Goal: Information Seeking & Learning: Find specific fact

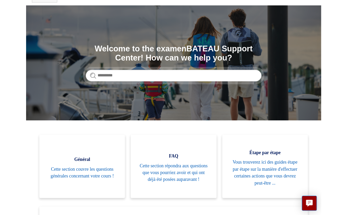
scroll to position [36, 0]
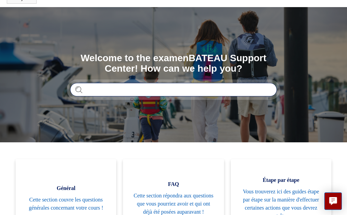
click at [132, 88] on input "Rechercher" at bounding box center [173, 90] width 207 height 14
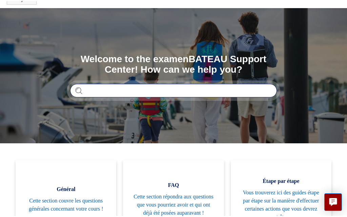
scroll to position [36, 0]
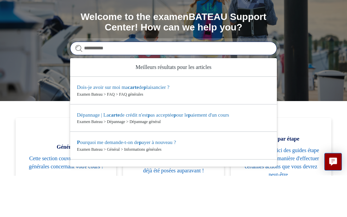
type input "**********"
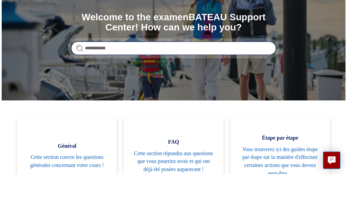
scroll to position [1, 0]
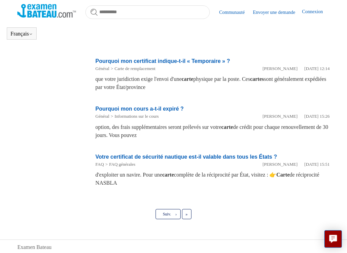
scroll to position [394, 0]
click at [171, 215] on link "Suiv. ›" at bounding box center [167, 214] width 25 height 10
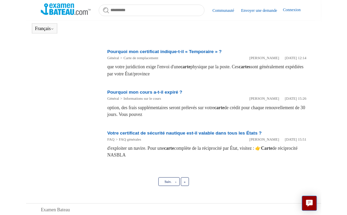
scroll to position [413, 0]
